Goal: Information Seeking & Learning: Learn about a topic

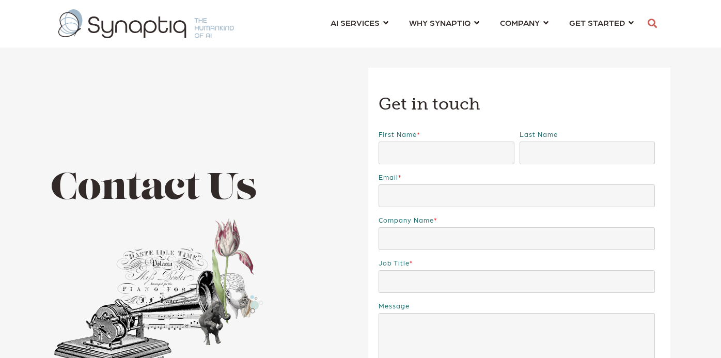
scroll to position [0, 5]
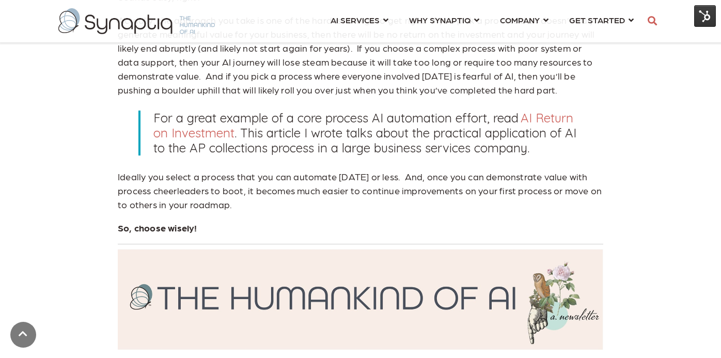
scroll to position [1489, 0]
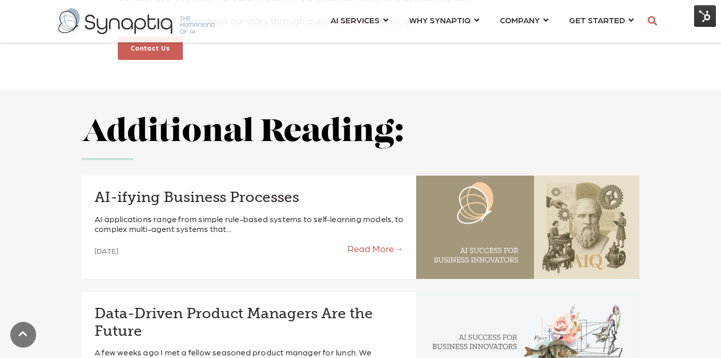
scroll to position [1811, 0]
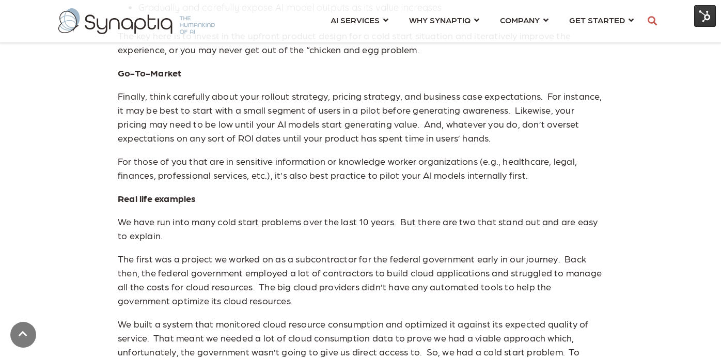
scroll to position [1641, 0]
